Goal: Task Accomplishment & Management: Manage account settings

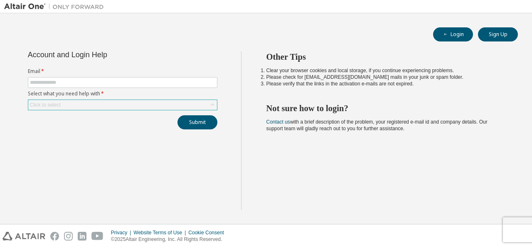
click at [166, 104] on div "Click to select" at bounding box center [122, 105] width 189 height 10
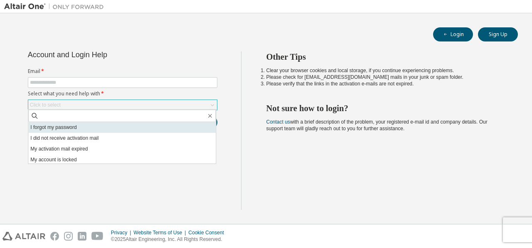
click at [106, 125] on li "I forgot my password" at bounding box center [121, 127] width 187 height 11
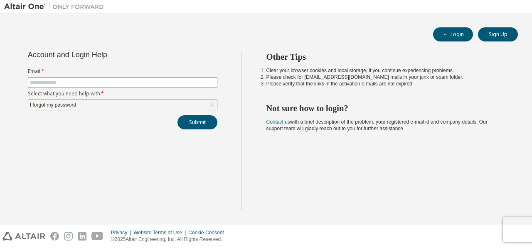
click at [102, 82] on input "text" at bounding box center [122, 82] width 185 height 7
click at [61, 81] on input "**********" at bounding box center [122, 82] width 185 height 7
type input "**********"
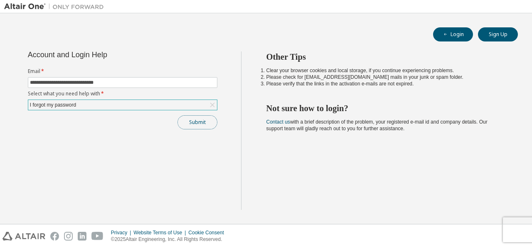
click at [199, 123] on button "Submit" at bounding box center [197, 122] width 40 height 14
click at [193, 120] on button "Submit" at bounding box center [197, 122] width 40 height 14
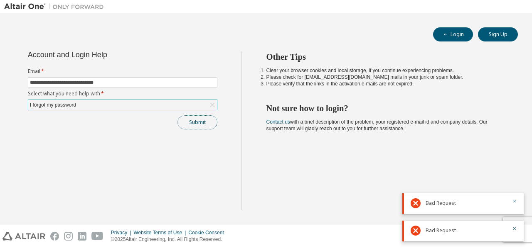
click at [199, 124] on button "Submit" at bounding box center [197, 122] width 40 height 14
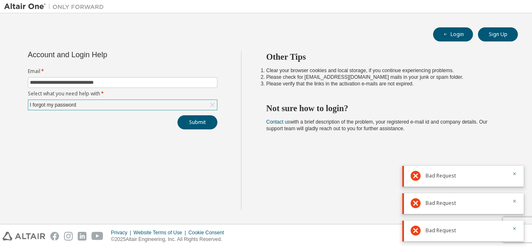
click at [168, 103] on div "I forgot my password" at bounding box center [122, 105] width 189 height 10
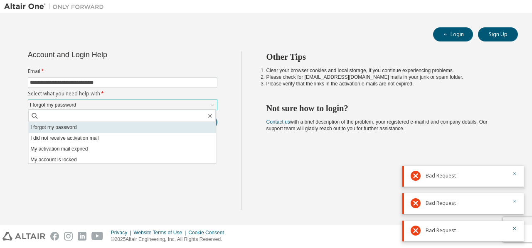
click at [59, 125] on li "I forgot my password" at bounding box center [121, 127] width 187 height 11
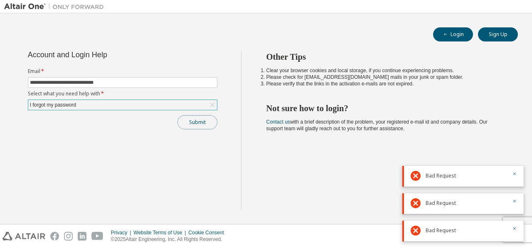
click at [192, 120] on button "Submit" at bounding box center [197, 122] width 40 height 14
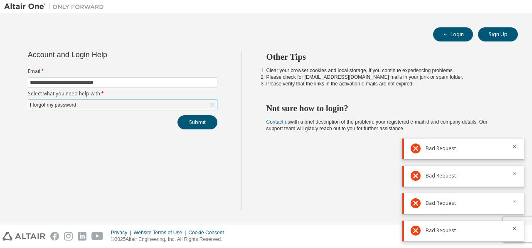
click at [448, 234] on span "Bad Request" at bounding box center [440, 231] width 30 height 7
